Goal: Find contact information: Obtain details needed to contact an individual or organization

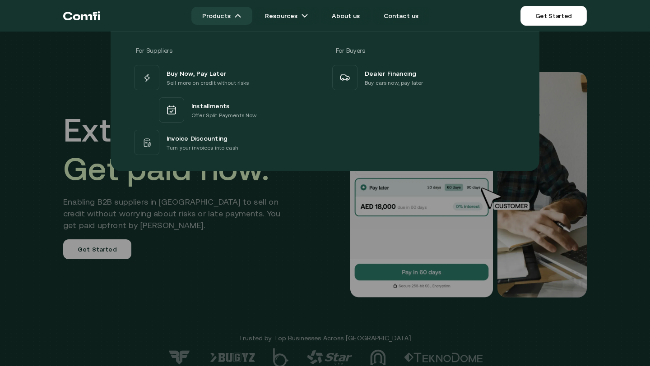
click at [238, 19] on link "Products" at bounding box center [221, 16] width 61 height 18
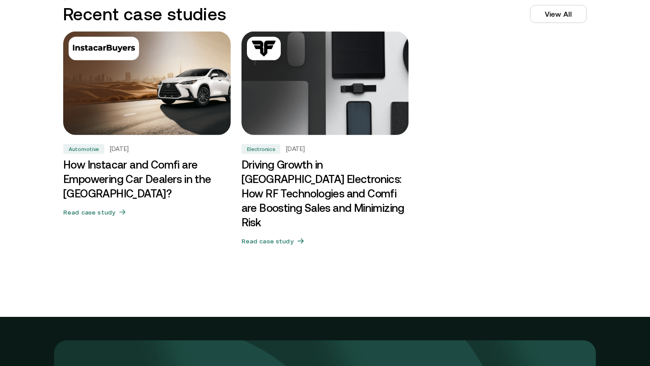
scroll to position [3207, 0]
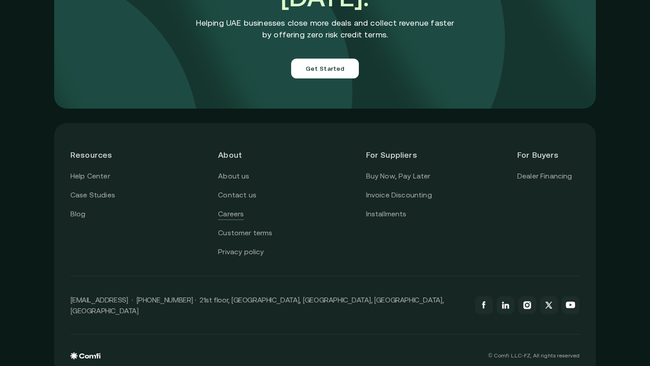
click at [229, 208] on link "Careers" at bounding box center [231, 214] width 26 height 12
click at [235, 189] on link "Contact us" at bounding box center [237, 195] width 38 height 12
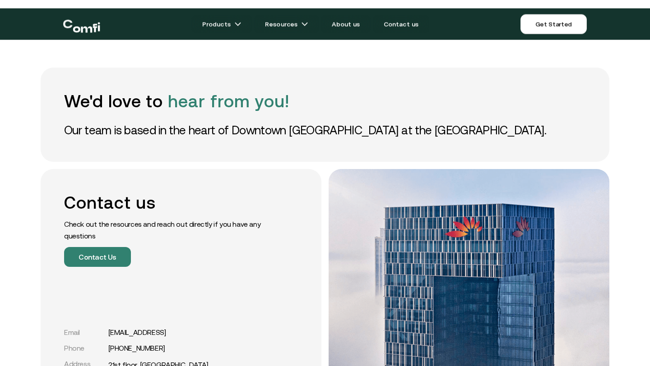
scroll to position [64, 0]
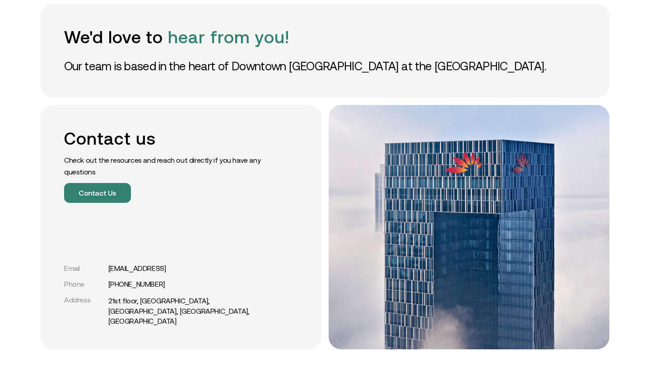
drag, startPoint x: 162, startPoint y: 295, endPoint x: 107, endPoint y: 296, distance: 55.5
click at [107, 289] on div "Phone +971 54 247 0392" at bounding box center [165, 284] width 203 height 9
copy link "+971 54 247 0392"
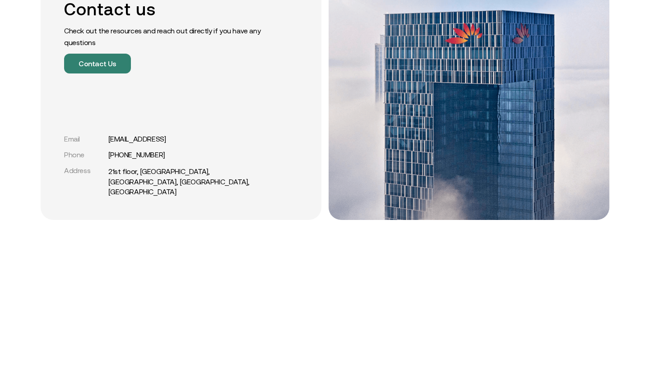
scroll to position [0, 0]
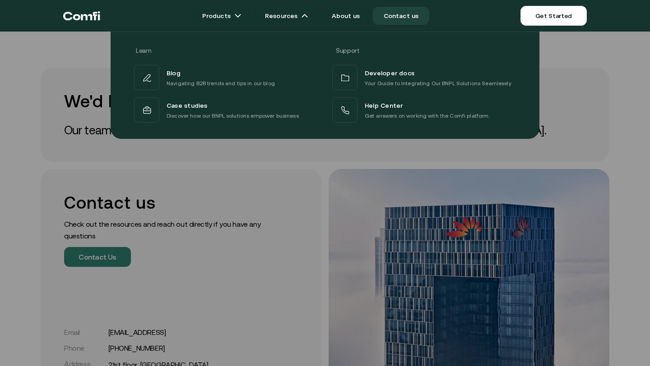
click at [244, 228] on div at bounding box center [325, 215] width 650 height 366
click at [291, 171] on div at bounding box center [325, 215] width 650 height 366
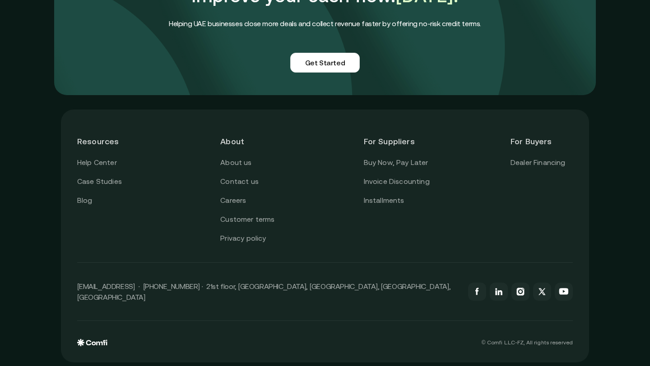
scroll to position [799, 0]
click at [241, 199] on link "Careers" at bounding box center [233, 202] width 26 height 12
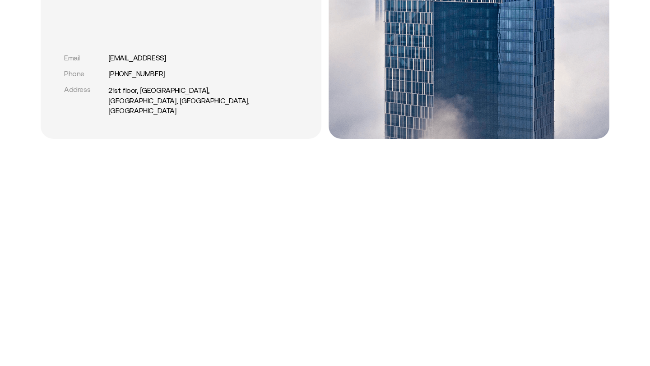
scroll to position [0, 0]
